Goal: Task Accomplishment & Management: Manage account settings

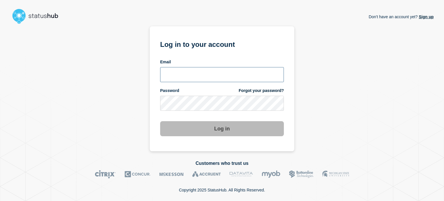
type input "camilla.almvik@ist.com"
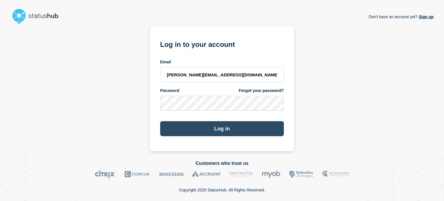
click at [259, 127] on button "Log in" at bounding box center [222, 128] width 124 height 15
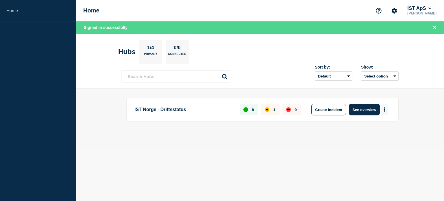
click at [383, 107] on button "More actions" at bounding box center [385, 109] width 8 height 11
click at [364, 109] on button "See overview" at bounding box center [364, 110] width 31 height 12
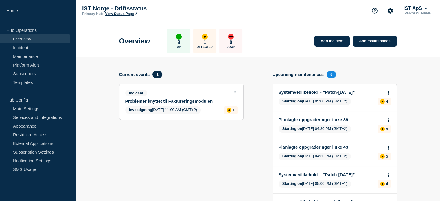
click at [233, 92] on button at bounding box center [234, 92] width 5 height 5
click at [229, 106] on link "View incident" at bounding box center [233, 106] width 24 height 5
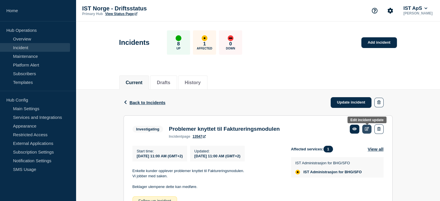
click at [365, 126] on link at bounding box center [367, 129] width 10 height 9
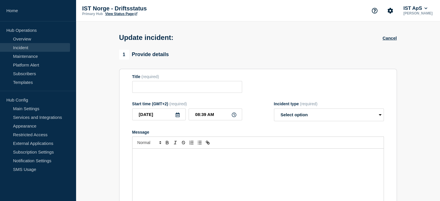
type input "Problemer knyttet til Faktureringsmodulen"
type input "[DATE]"
type input "11:00 AM"
select select "investigating"
radio input "false"
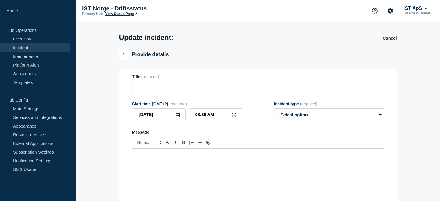
radio input "true"
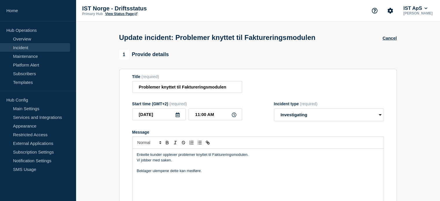
click at [253, 156] on p "Enkelte kunder opplever problemer knyttet til Faktureringsmodulen." at bounding box center [258, 154] width 242 height 5
click at [228, 89] on input "Problemer knyttet til Faktureringsmodulen" at bounding box center [187, 87] width 110 height 12
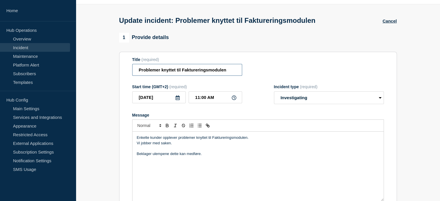
scroll to position [19, 0]
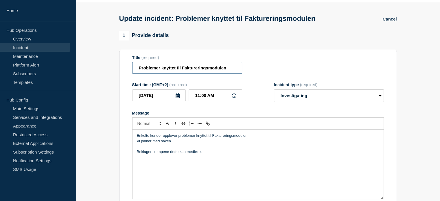
click at [181, 69] on input "Problemer knyttet til Faktureringsmodulen" at bounding box center [187, 68] width 110 height 12
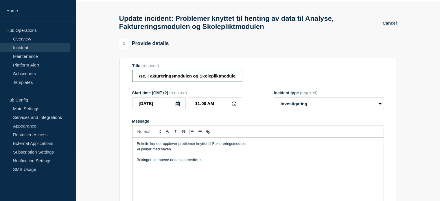
scroll to position [0, 94]
type input "Problemer knyttet til henting av data til Analyse, Faktureringsmodulen og Skole…"
click at [205, 146] on p "Enkelte kunder opplever problemer knyttet til Faktureringsmodulen." at bounding box center [258, 143] width 242 height 5
click at [215, 146] on p "Enkelte kunder opplever problemer knyttet til Faktureringsmodulen." at bounding box center [258, 143] width 242 height 5
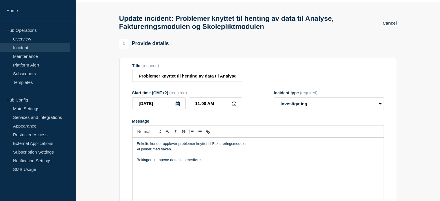
click at [211, 146] on p "Enkelte kunder opplever problemer knyttet til Faktureringsmodulen." at bounding box center [258, 143] width 242 height 5
click at [187, 144] on div "Enkelte kunder opplever problemer knyttet til henting av data til Analyse, Fakt…" at bounding box center [257, 172] width 251 height 69
click at [214, 146] on p "Enkelte kunder opplever problemer knyttet til henting av data til Analyse, Fakt…" at bounding box center [258, 143] width 242 height 5
click at [244, 145] on p "Enkelte kunder opplever problemer knyttet til henting av data til Analyse, Fakt…" at bounding box center [258, 143] width 242 height 5
click at [260, 146] on p "Enkelte kunder opplever problemer knyttet til henting av data til Analyse, Fakt…" at bounding box center [258, 143] width 242 height 5
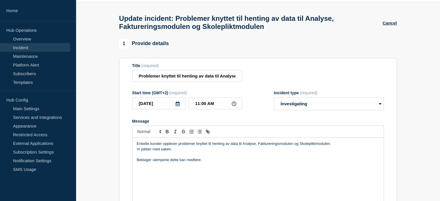
click at [327, 146] on p "Enkelte kunder opplever problemer knyttet til henting av data til Analyse, Fakt…" at bounding box center [258, 143] width 242 height 5
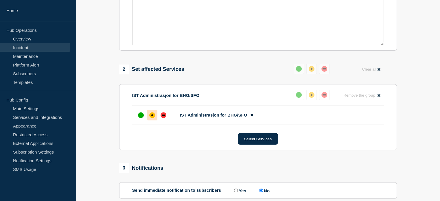
scroll to position [183, 0]
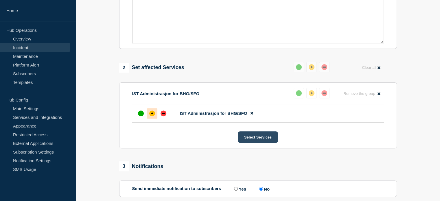
click at [252, 142] on button "Select Services" at bounding box center [258, 137] width 40 height 12
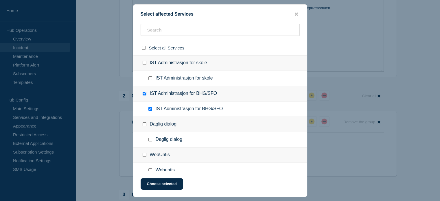
scroll to position [154, 0]
click at [145, 62] on input "IST Administrasjon for skole checkbox" at bounding box center [144, 63] width 4 height 4
checkbox input "true"
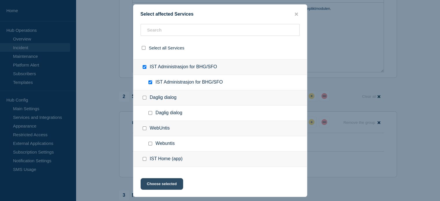
scroll to position [29, 0]
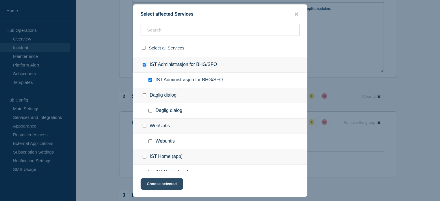
click at [168, 186] on button "Choose selected" at bounding box center [161, 184] width 42 height 12
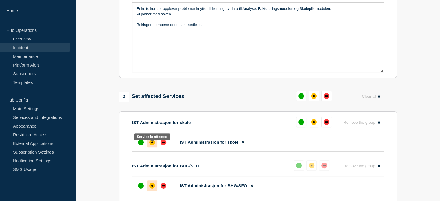
click at [153, 145] on div "affected" at bounding box center [152, 142] width 6 height 6
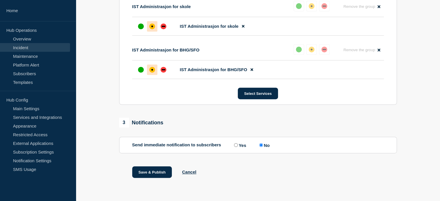
scroll to position [275, 0]
click at [155, 171] on button "Save & Publish" at bounding box center [152, 172] width 40 height 12
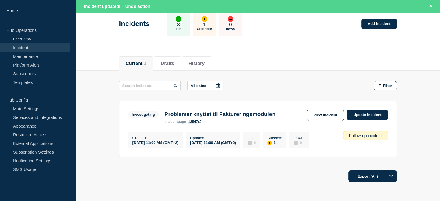
scroll to position [38, 0]
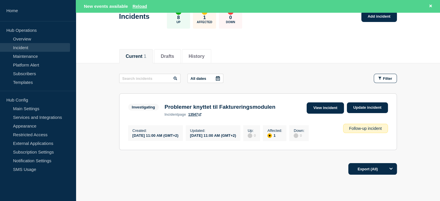
click at [320, 108] on link "View incident" at bounding box center [324, 107] width 37 height 11
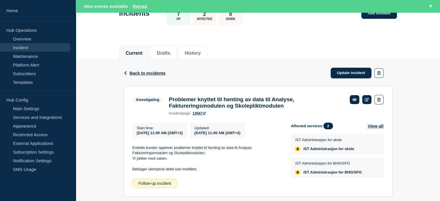
scroll to position [58, 0]
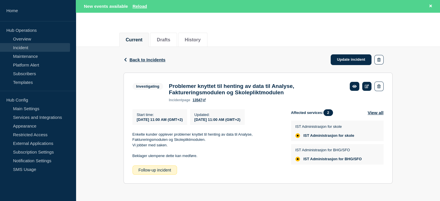
click at [208, 135] on p "Enkelte kunder opplever problemer knyttet til henting av data til Analyse, Fakt…" at bounding box center [206, 137] width 149 height 11
click at [368, 84] on icon at bounding box center [366, 86] width 4 height 4
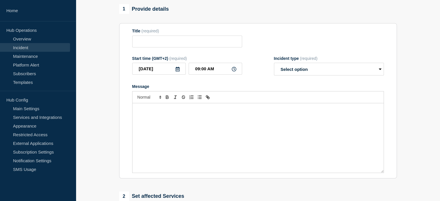
type input "Problemer knyttet til henting av data til Analyse, Faktureringsmodulen og Skole…"
type input "[DATE]"
type input "11:00 AM"
select select "investigating"
radio input "false"
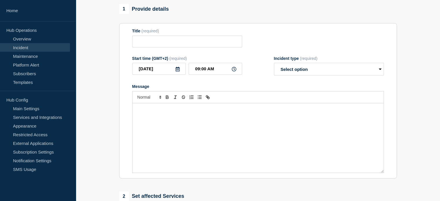
radio input "true"
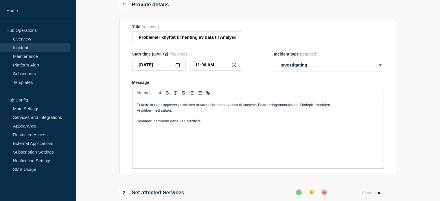
scroll to position [45, 0]
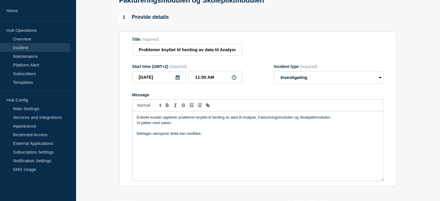
click at [175, 120] on p "Enkelte kunder opplever problemer knyttet til henting av data til Analyse, Fakt…" at bounding box center [258, 117] width 242 height 5
click at [226, 124] on p "Vi jobber med saken." at bounding box center [258, 122] width 242 height 5
click at [244, 120] on p "Enkelte kunder opplever problemer knyttet til henting av data til Analyse, Fakt…" at bounding box center [258, 117] width 242 height 5
click at [231, 118] on p "Enkelte kunder opplever problemer knyttet til henting av data til Analyse, Fakt…" at bounding box center [258, 117] width 242 height 5
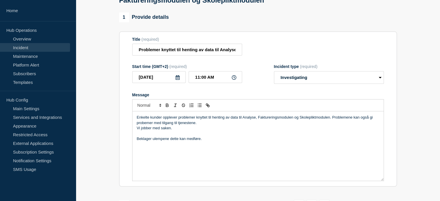
click at [333, 120] on p "Enkelte kunder opplever problemer knyttet til henting av data til Analyse, Fakt…" at bounding box center [258, 120] width 242 height 11
click at [221, 122] on p "Enkelte kunder opplever problemer knyttet til henting av data til Analyse, Fakt…" at bounding box center [258, 120] width 242 height 11
click at [251, 121] on p "Enkelte kunder opplever problemer knyttet til henting av data til Analyse, Fakt…" at bounding box center [258, 120] width 242 height 11
click at [277, 121] on p "Enkelte kunder opplever problemer knyttet til henting av data til Analyse, Fakt…" at bounding box center [258, 120] width 242 height 11
click at [339, 120] on p "Enkelte kunder opplever problemer knyttet til henting av data til Analyse, Fakt…" at bounding box center [258, 120] width 242 height 11
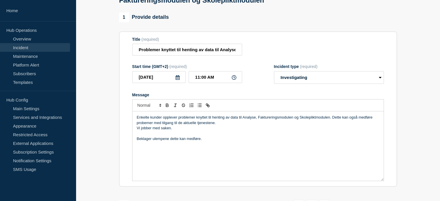
click at [139, 125] on p "Enkelte kunder opplever problemer knyttet til henting av data til Analyse, Fakt…" at bounding box center [258, 120] width 242 height 11
click at [175, 125] on p "Enkelte kunder opplever problemer knyttet til henting av data til Analyse, Fakt…" at bounding box center [258, 120] width 242 height 11
click at [235, 125] on p "Enkelte kunder opplever problemer knyttet til henting av data til Analyse, Fakt…" at bounding box center [258, 120] width 242 height 11
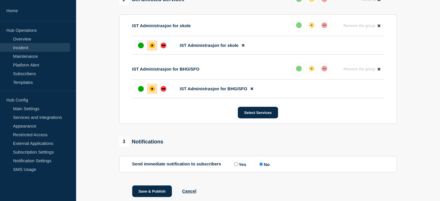
scroll to position [275, 0]
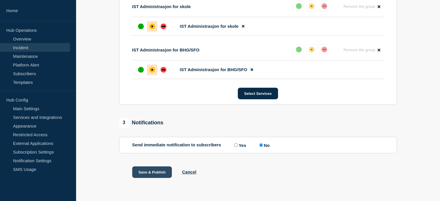
click at [142, 172] on button "Save & Publish" at bounding box center [152, 172] width 40 height 12
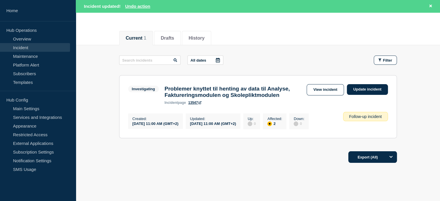
scroll to position [58, 0]
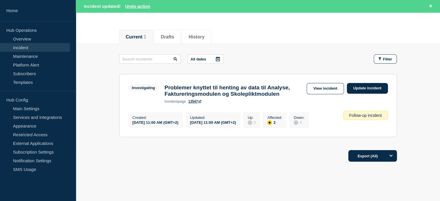
click at [203, 96] on h3 "Problemer knyttet til henting av data til Analyse, Faktureringsmodulen og Skole…" at bounding box center [233, 90] width 139 height 13
click at [321, 88] on link "View incident" at bounding box center [324, 88] width 37 height 11
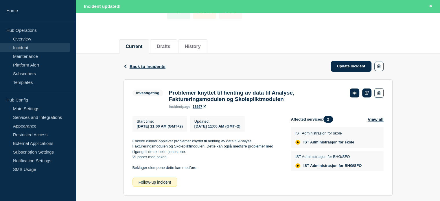
scroll to position [64, 0]
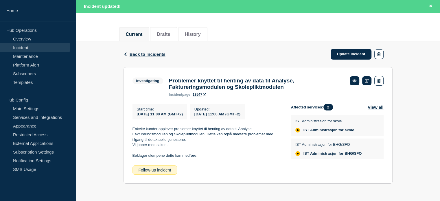
click at [177, 139] on p "Enkelte kunder opplever problemer knyttet til henting av data til Analyse, Fakt…" at bounding box center [206, 134] width 149 height 16
click at [367, 79] on icon at bounding box center [366, 81] width 4 height 4
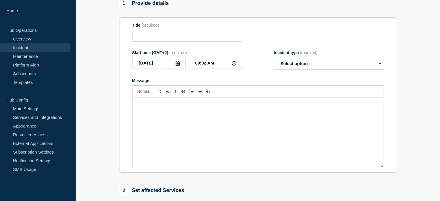
type input "Problemer knyttet til henting av data til Analyse, Faktureringsmodulen og Skole…"
type input "[DATE]"
type input "11:00 AM"
select select "investigating"
radio input "false"
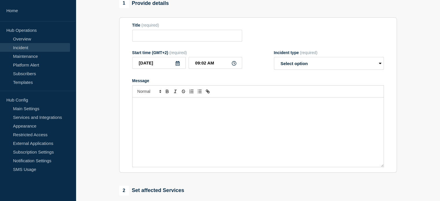
radio input "true"
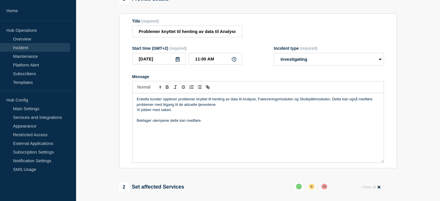
scroll to position [51, 0]
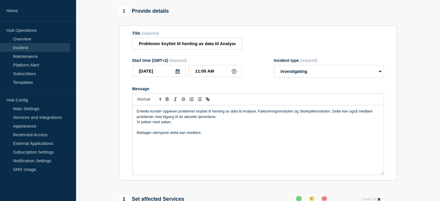
click at [137, 124] on p "Vi jobber med saken." at bounding box center [258, 121] width 242 height 5
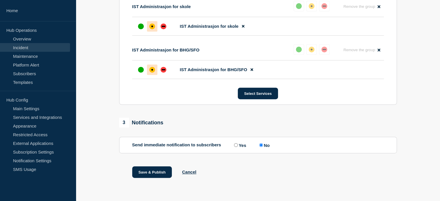
scroll to position [275, 0]
click at [152, 172] on button "Save & Publish" at bounding box center [152, 172] width 40 height 12
